Goal: Navigation & Orientation: Find specific page/section

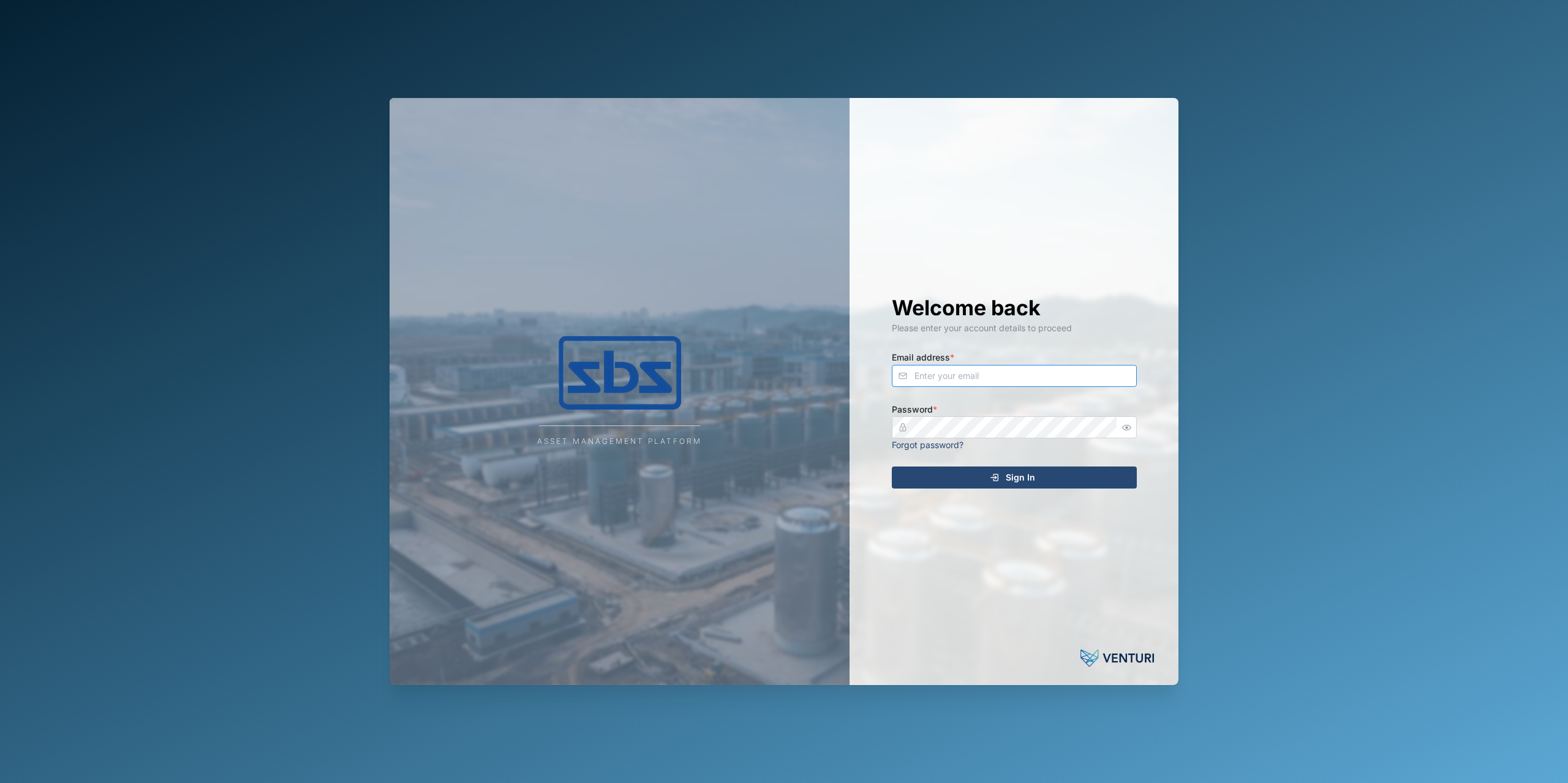
click at [934, 378] on input "Email address *" at bounding box center [1014, 377] width 245 height 22
type input "[PERSON_NAME][EMAIL_ADDRESS][DOMAIN_NAME]"
click at [921, 472] on div "Sign In" at bounding box center [1013, 477] width 226 height 21
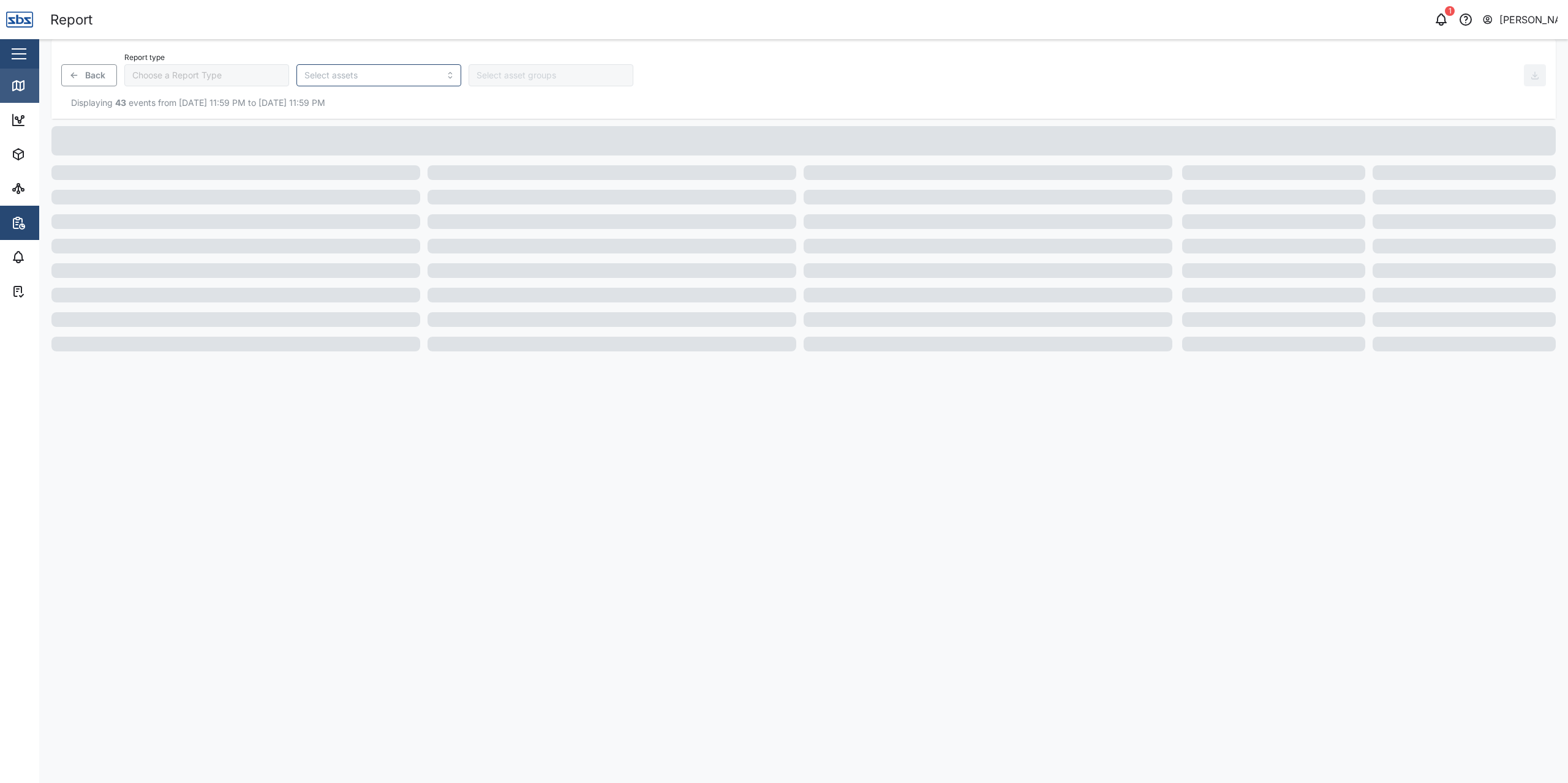
type input "Trip History"
click at [29, 92] on div "Map" at bounding box center [35, 86] width 49 height 15
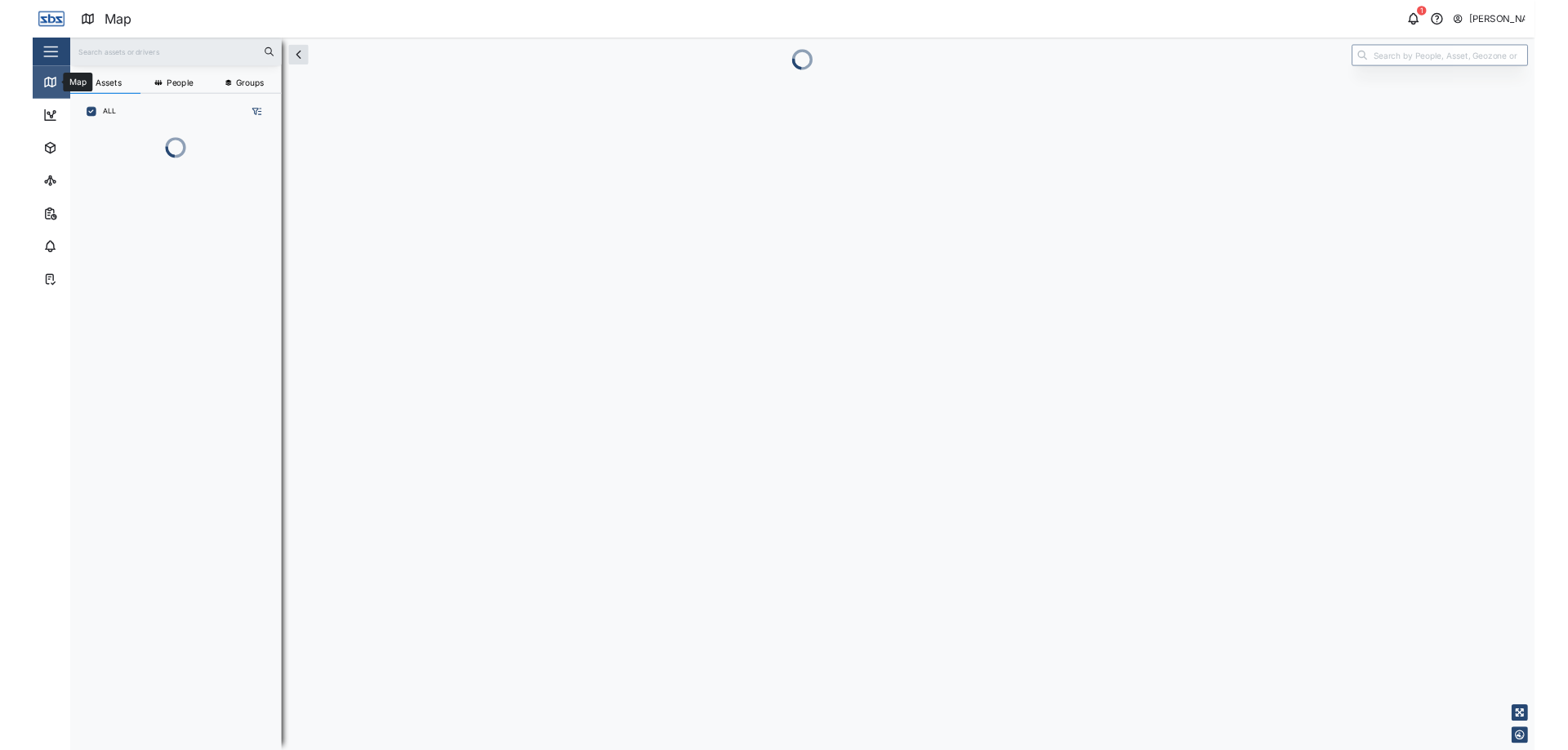
scroll to position [845, 255]
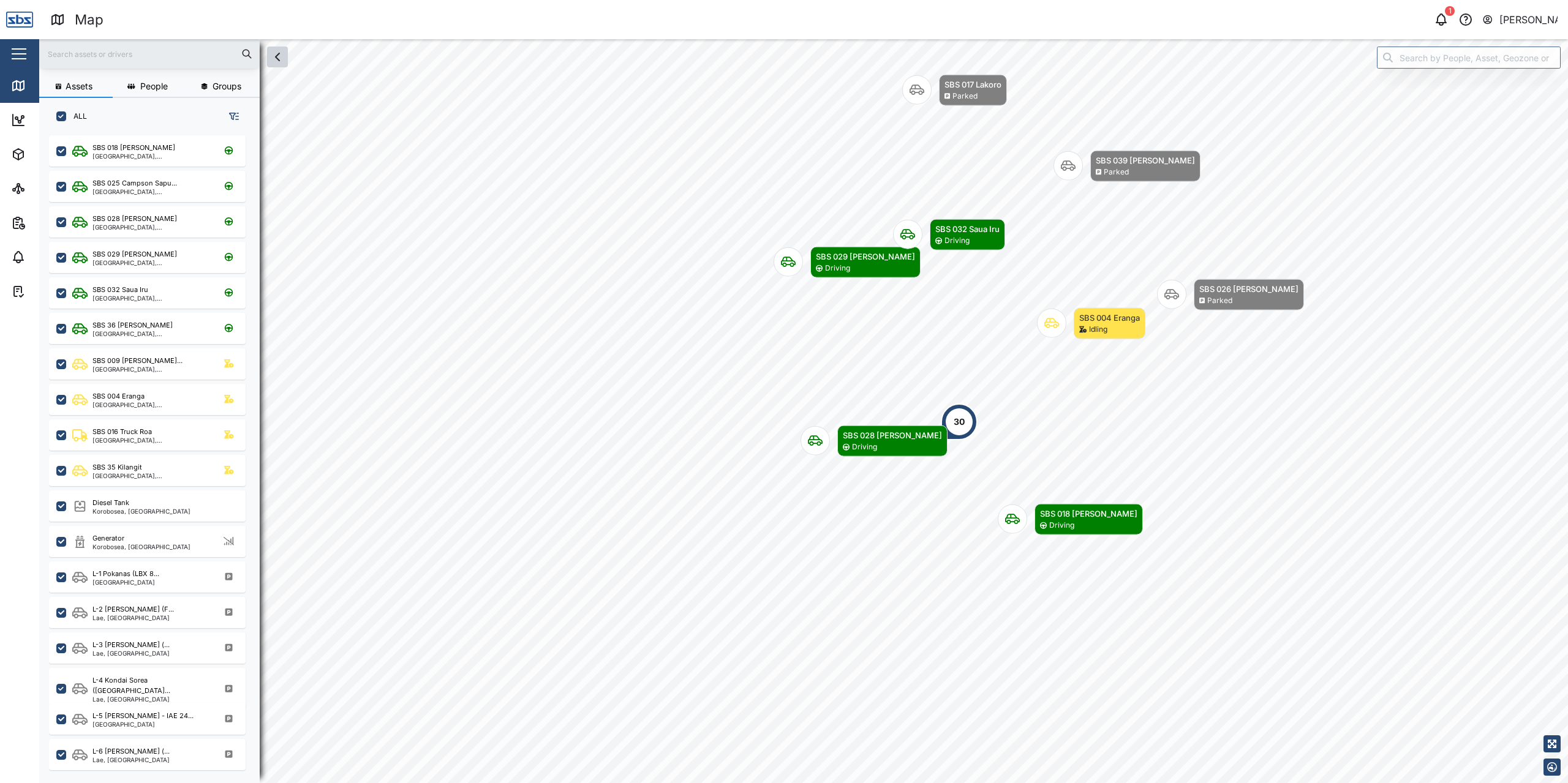
click at [287, 62] on button "button" at bounding box center [277, 57] width 21 height 21
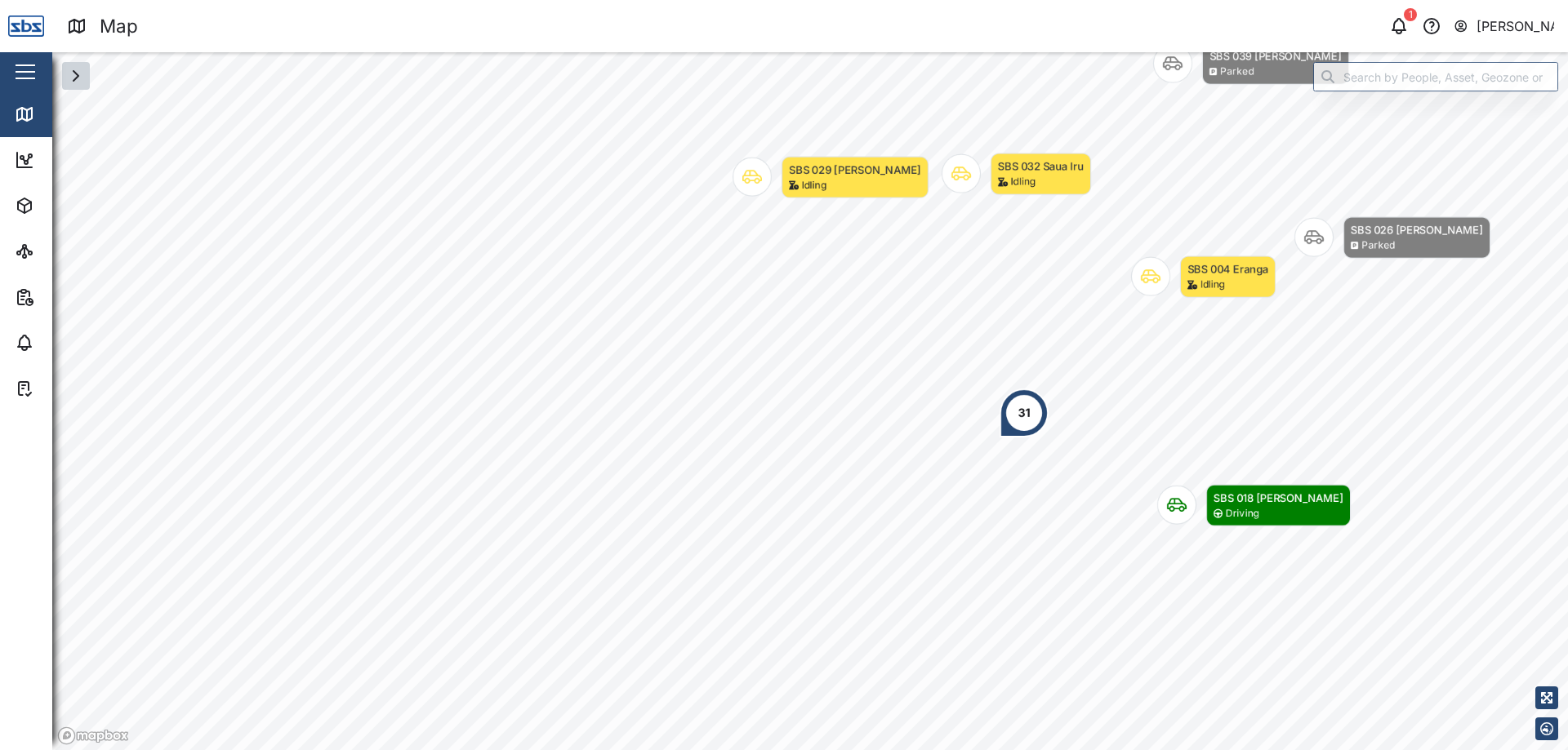
click at [81, 89] on button "button" at bounding box center [76, 76] width 28 height 28
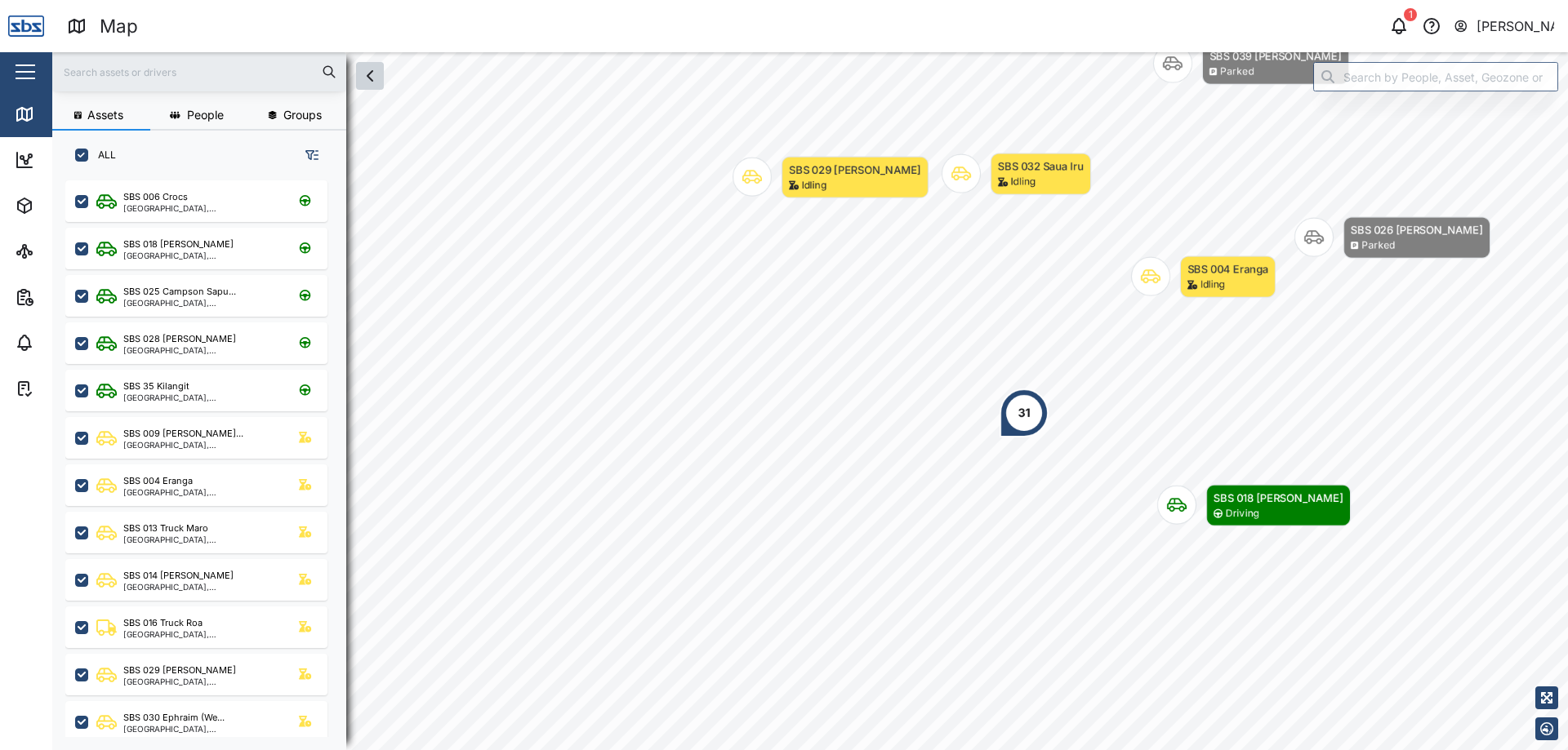
scroll to position [550, 256]
